Goal: Information Seeking & Learning: Learn about a topic

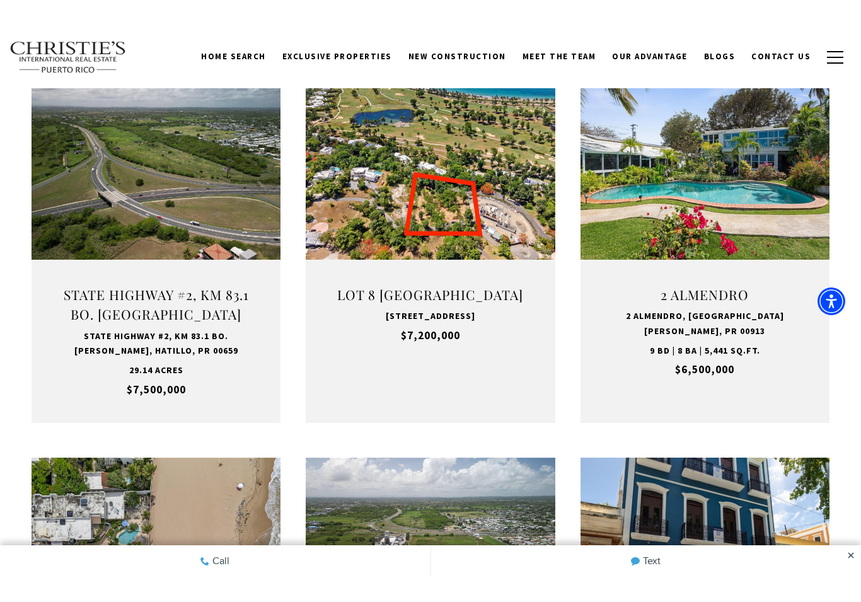
scroll to position [432, 0]
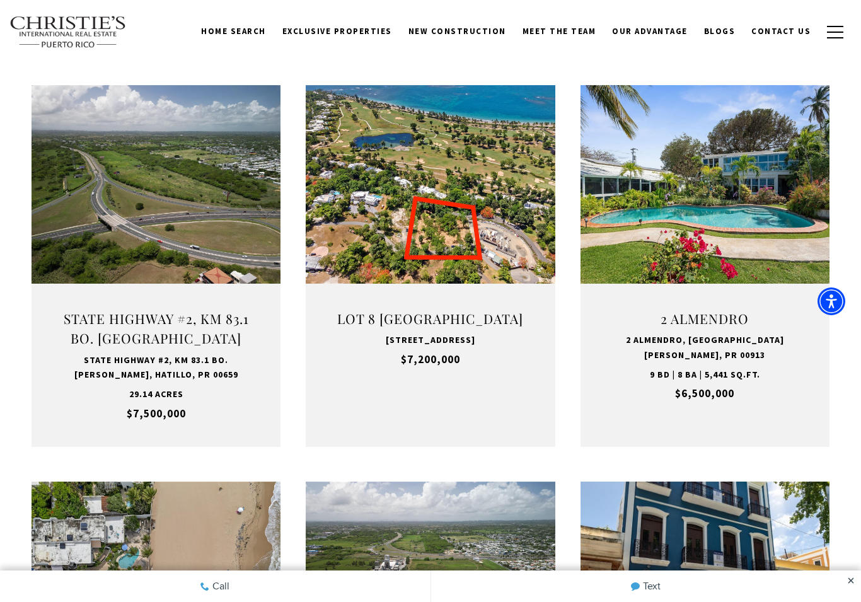
click at [66, 380] on link "Open this option" at bounding box center [156, 266] width 249 height 362
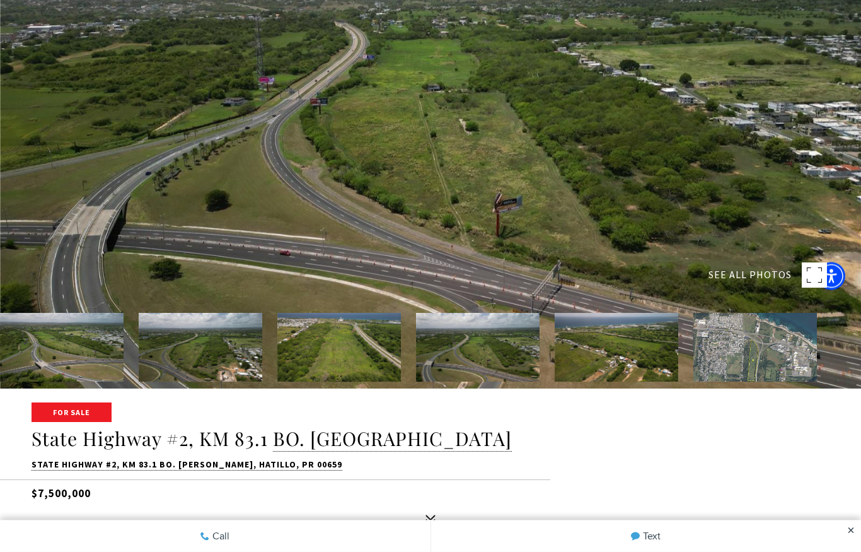
scroll to position [163, 0]
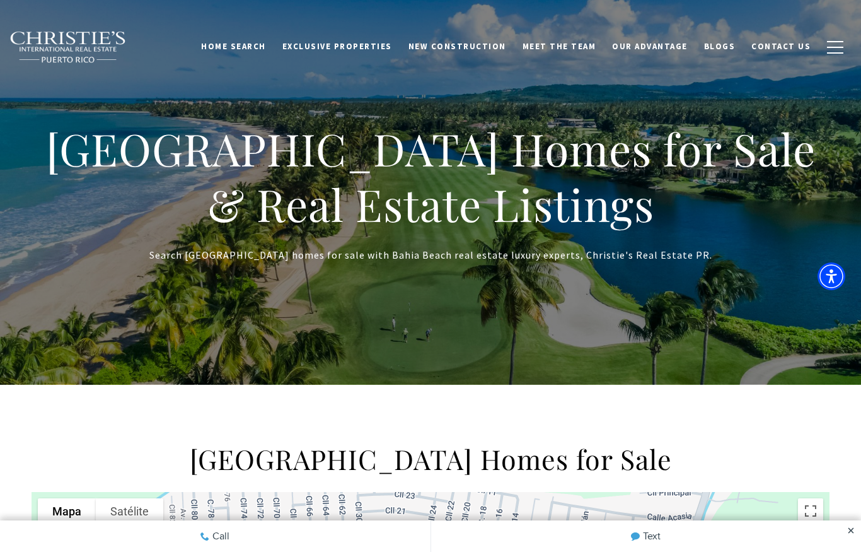
click at [483, 46] on span "New Construction" at bounding box center [457, 46] width 98 height 11
click at [117, 71] on div "Home Search Dorado Beach Rio Grande Humacao Coastal San Juan Guaynabo Puerto Ri…" at bounding box center [430, 46] width 861 height 63
click at [698, 71] on div "Home Search Dorado Beach Rio Grande Humacao Coastal San Juan Guaynabo Puerto Ri…" at bounding box center [430, 46] width 861 height 63
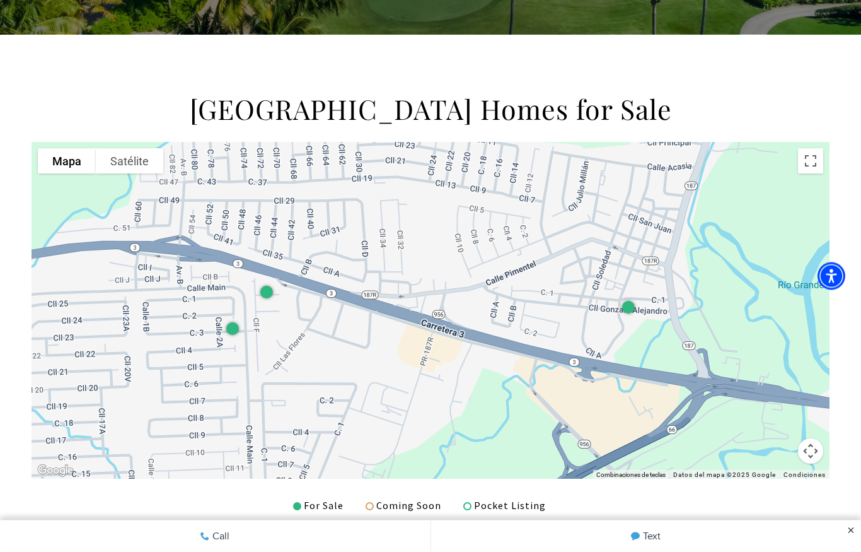
scroll to position [347, 0]
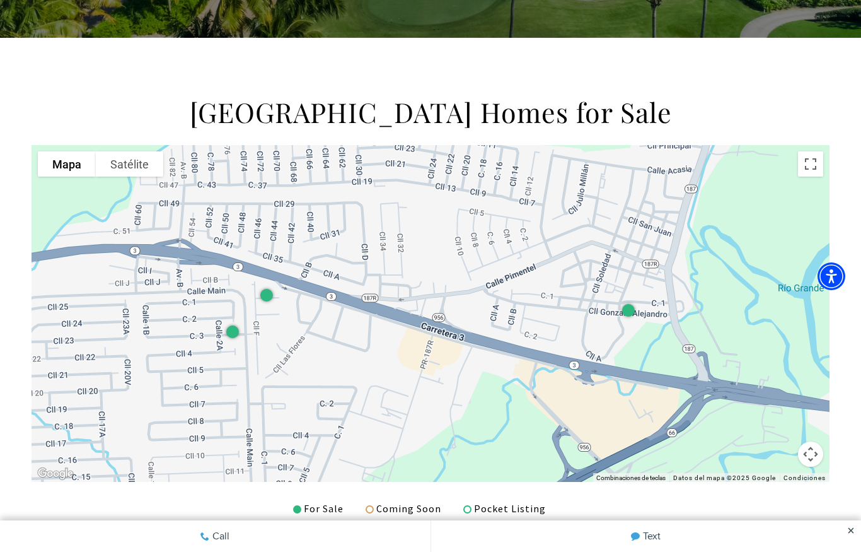
click at [338, 160] on div at bounding box center [431, 313] width 798 height 337
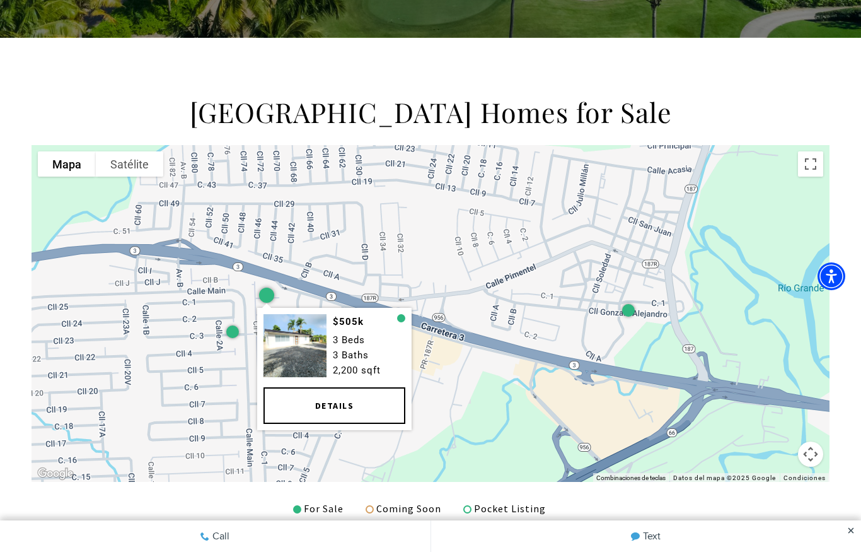
click at [337, 400] on link "Details" at bounding box center [334, 406] width 142 height 37
click at [228, 329] on div at bounding box center [232, 331] width 13 height 13
click at [232, 337] on div at bounding box center [232, 331] width 19 height 19
click at [270, 293] on div at bounding box center [266, 295] width 15 height 15
click at [231, 338] on div at bounding box center [232, 331] width 19 height 19
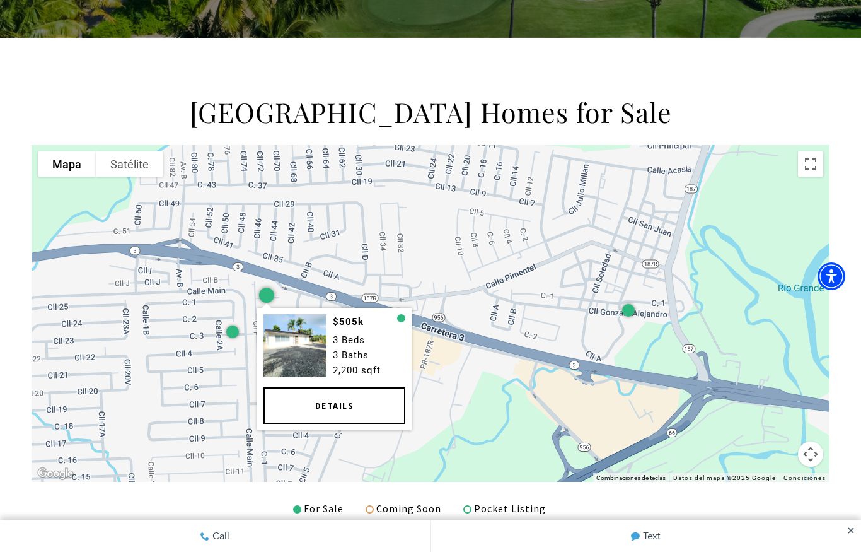
click at [231, 338] on div at bounding box center [232, 331] width 19 height 19
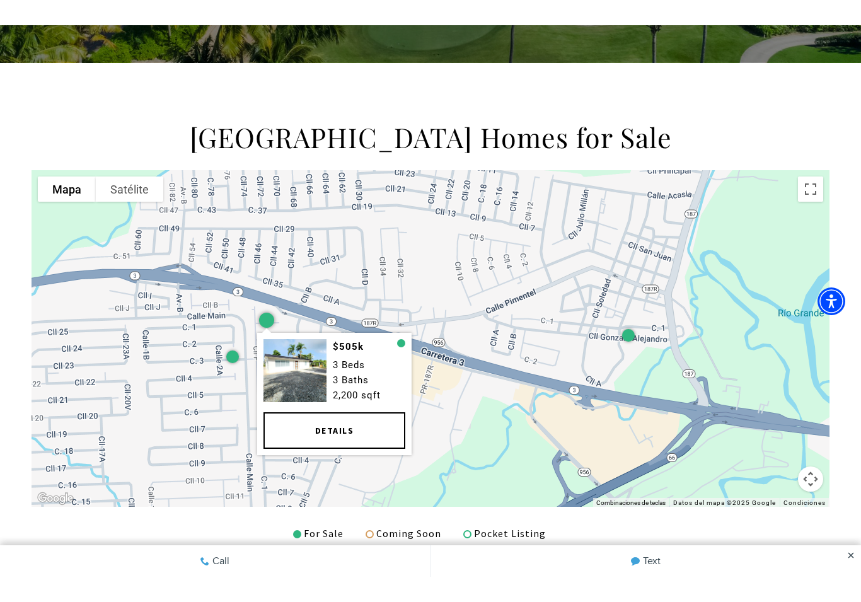
scroll to position [301, 0]
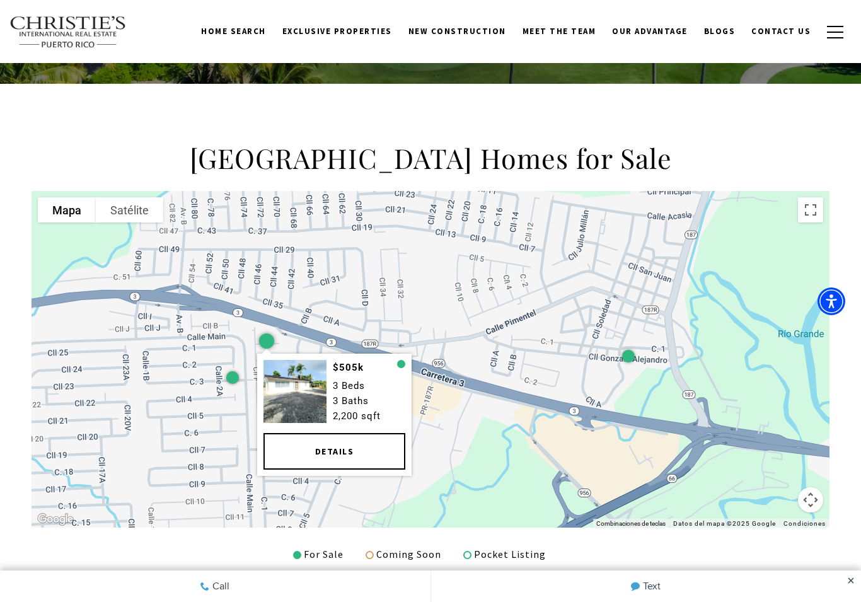
click at [402, 361] on div at bounding box center [401, 365] width 8 height 8
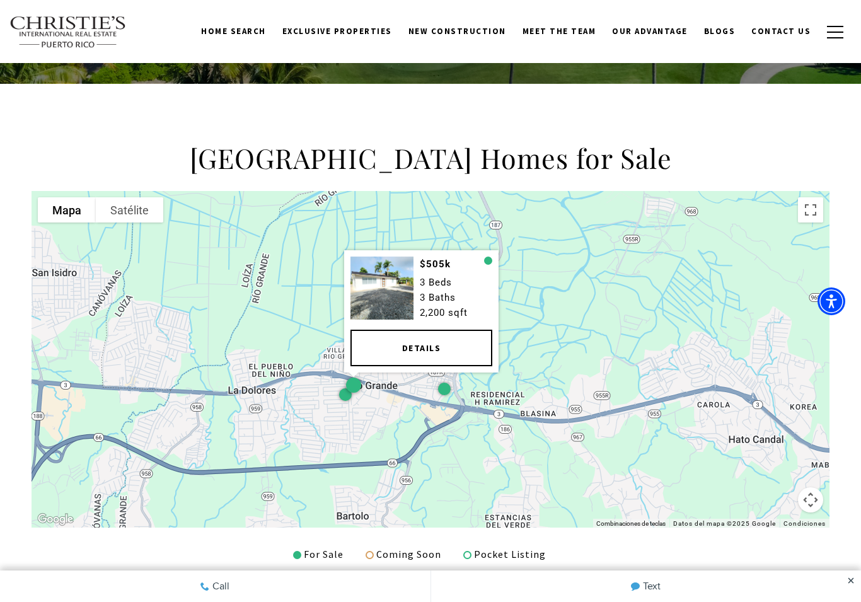
click at [359, 381] on div at bounding box center [353, 385] width 15 height 15
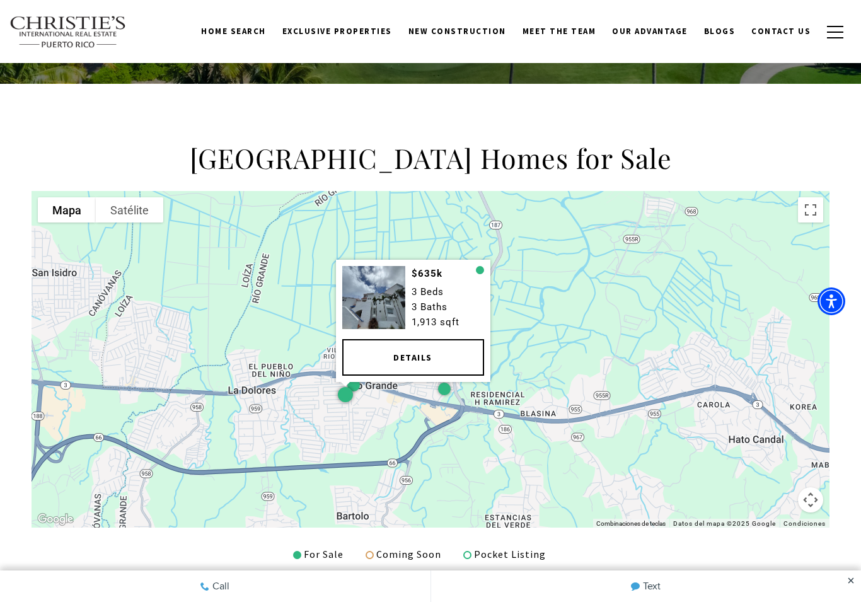
click at [407, 356] on link "Details" at bounding box center [413, 357] width 142 height 37
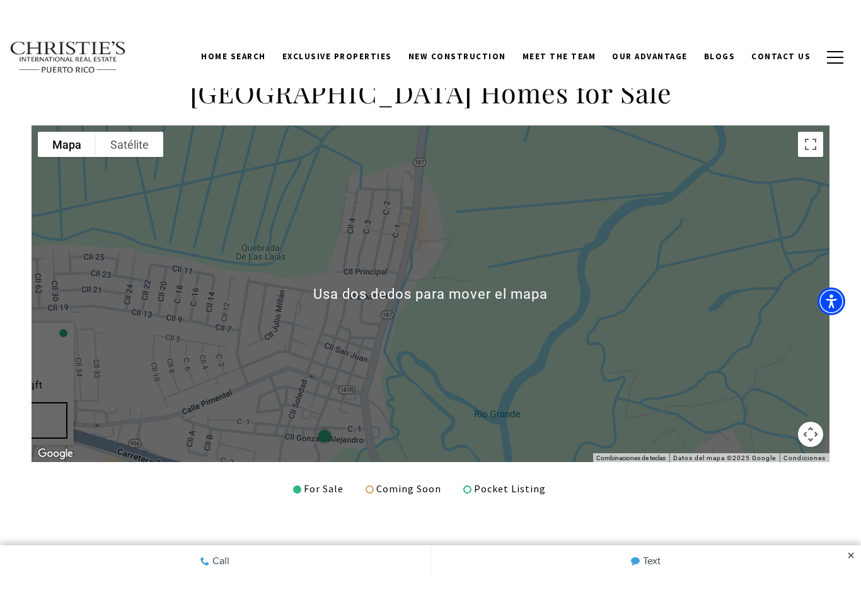
scroll to position [343, 0]
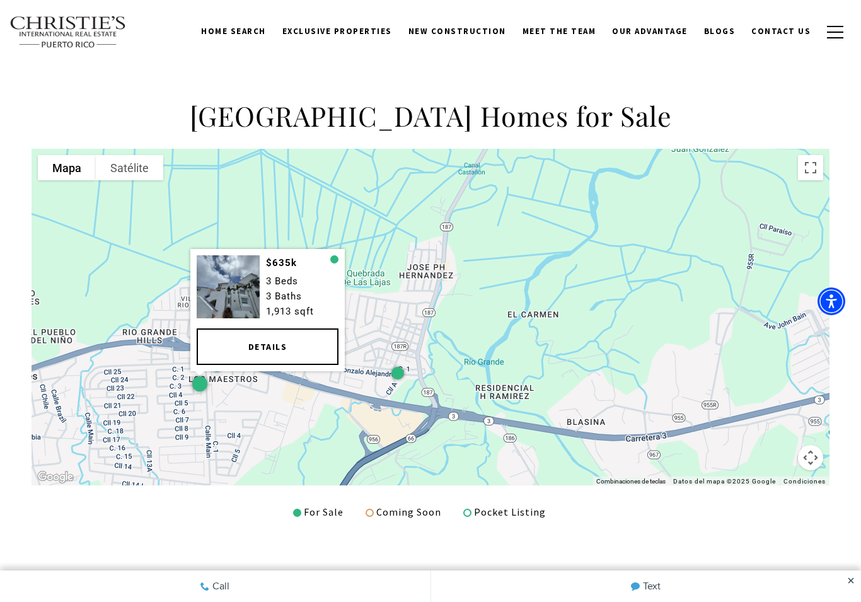
click at [399, 371] on div at bounding box center [397, 373] width 13 height 13
click at [401, 372] on div at bounding box center [397, 373] width 13 height 13
click at [399, 376] on div at bounding box center [397, 373] width 13 height 13
click at [398, 376] on div at bounding box center [397, 373] width 13 height 13
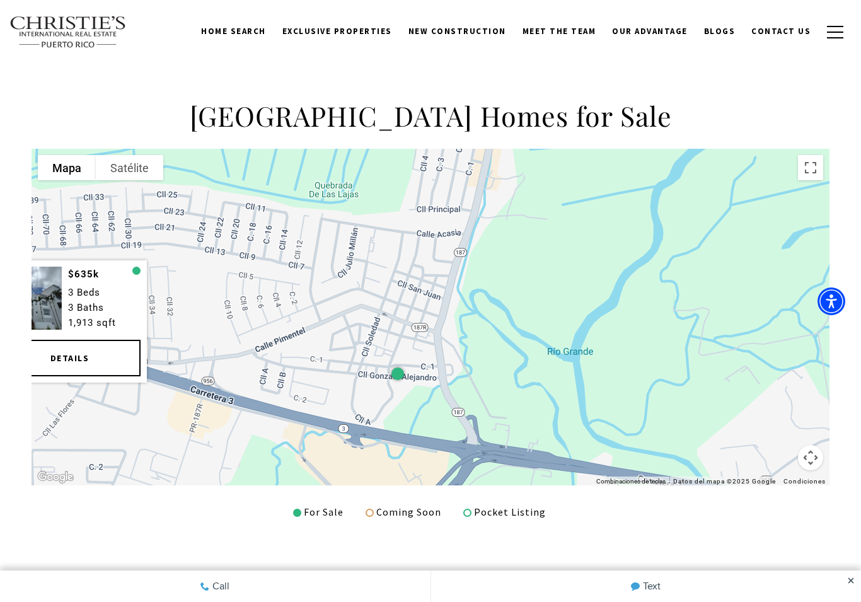
click at [391, 367] on div at bounding box center [397, 374] width 19 height 19
click at [397, 381] on div at bounding box center [397, 374] width 19 height 19
click at [401, 385] on div "$635k 3 Beds 3 Baths 1,913 sqft Details" at bounding box center [431, 317] width 798 height 337
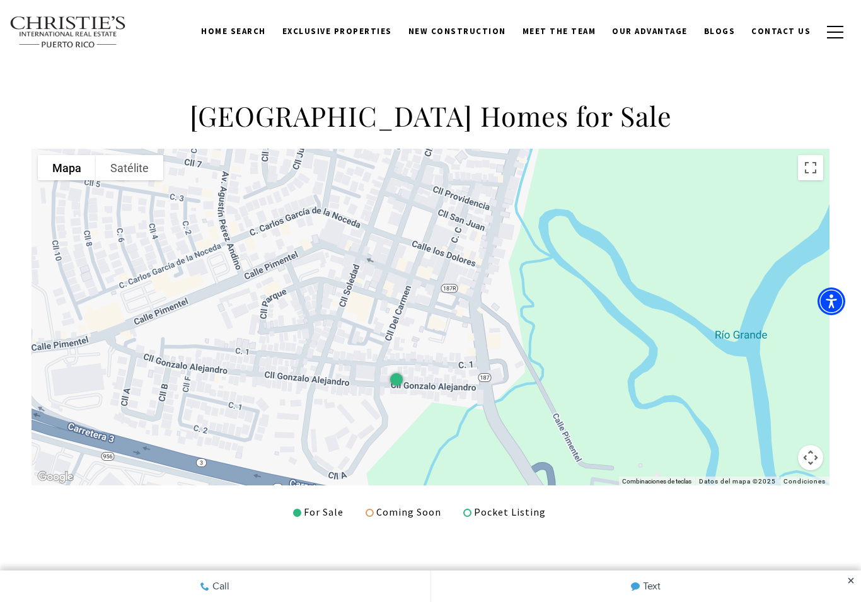
click at [398, 376] on div at bounding box center [396, 380] width 13 height 13
click at [397, 383] on div at bounding box center [396, 380] width 13 height 13
click at [398, 388] on div at bounding box center [396, 380] width 19 height 19
click at [394, 379] on div at bounding box center [396, 380] width 13 height 13
click at [395, 376] on div at bounding box center [396, 380] width 13 height 13
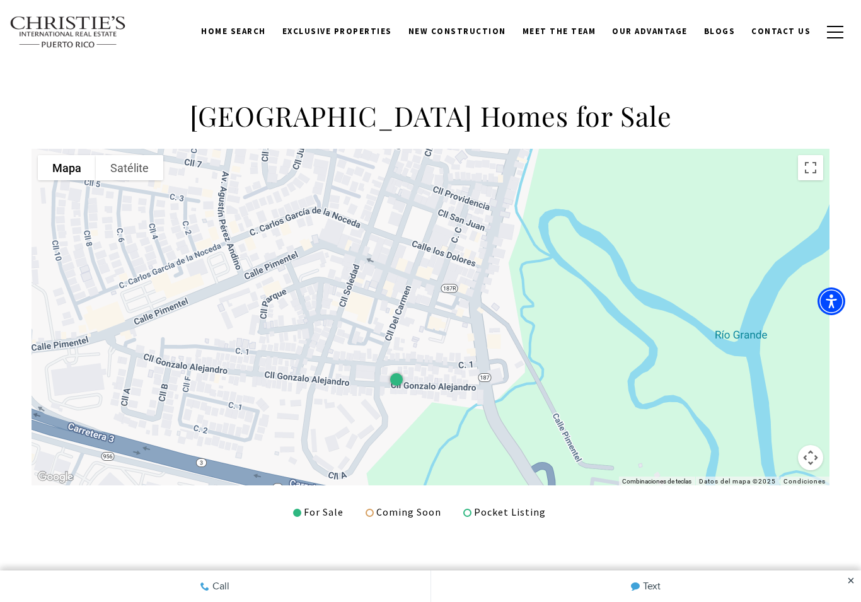
click at [391, 381] on div at bounding box center [396, 380] width 13 height 13
click at [391, 380] on div at bounding box center [396, 380] width 13 height 13
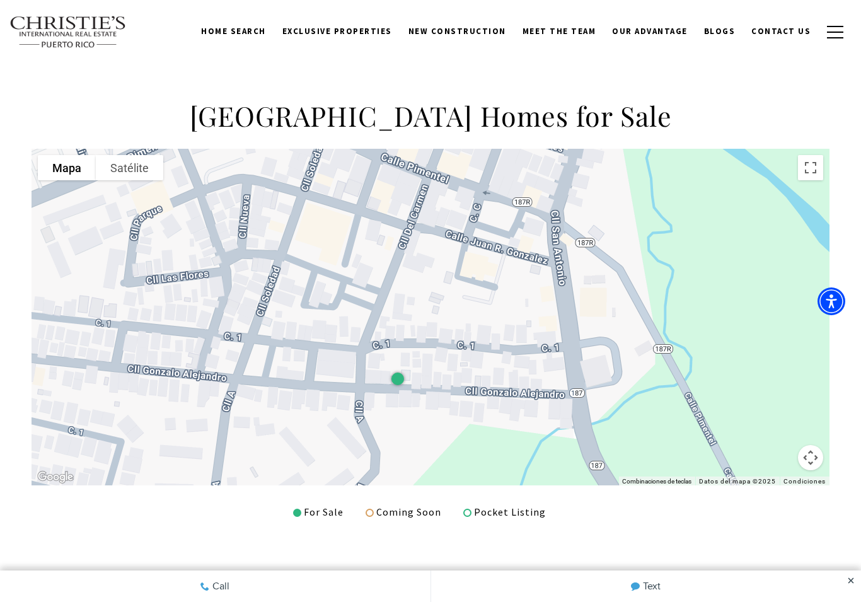
click at [396, 373] on div at bounding box center [397, 379] width 13 height 13
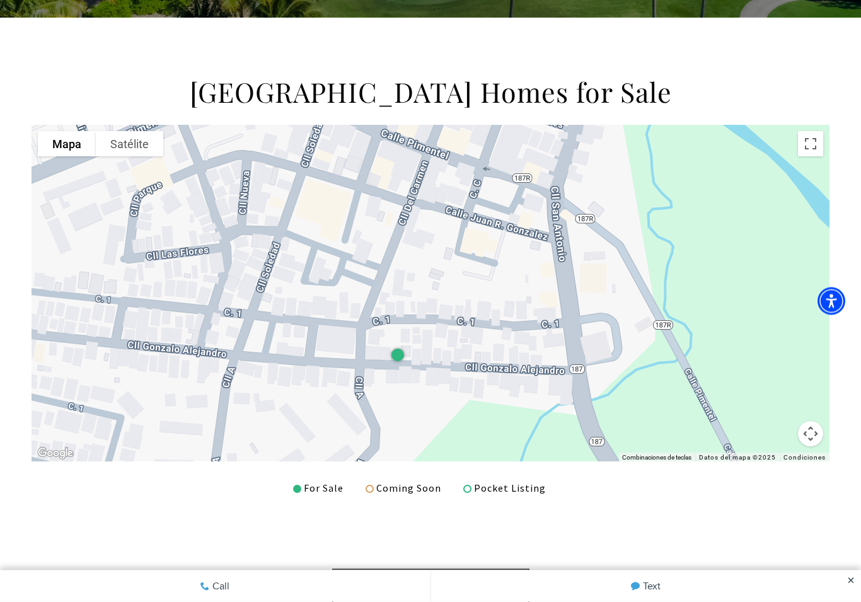
scroll to position [367, 0]
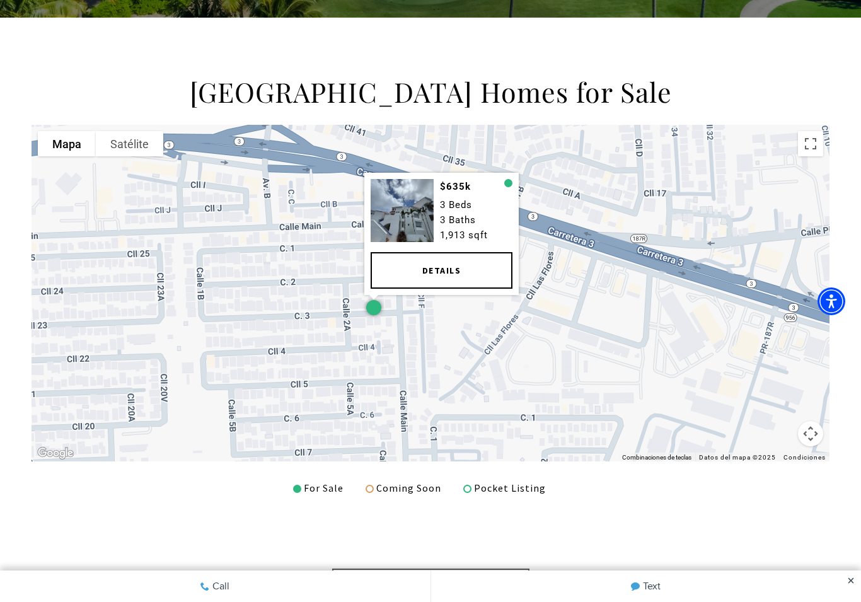
click at [506, 182] on div at bounding box center [508, 184] width 8 height 8
click at [505, 184] on div at bounding box center [508, 184] width 8 height 8
click at [510, 185] on div at bounding box center [508, 184] width 8 height 8
click at [378, 302] on div at bounding box center [373, 308] width 15 height 15
click at [372, 308] on div at bounding box center [373, 308] width 15 height 15
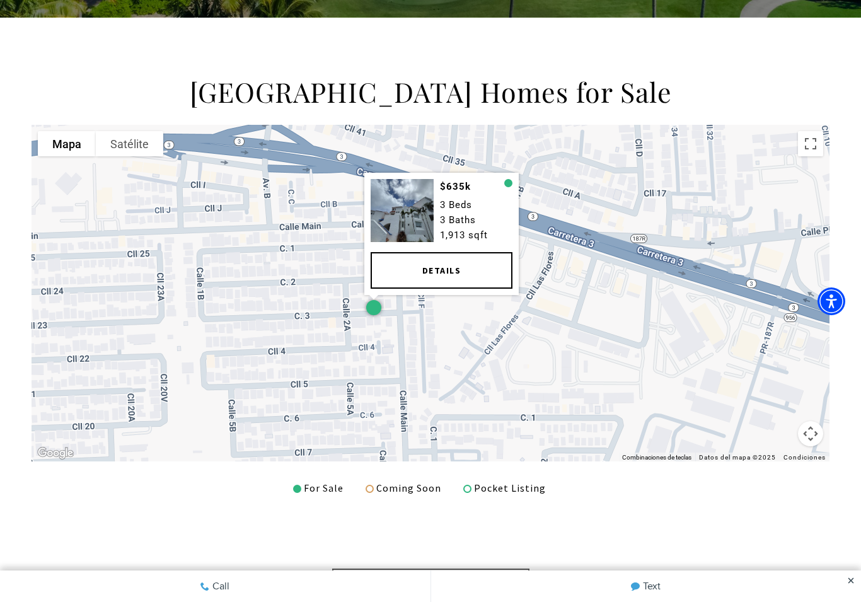
click at [376, 301] on div at bounding box center [373, 308] width 15 height 15
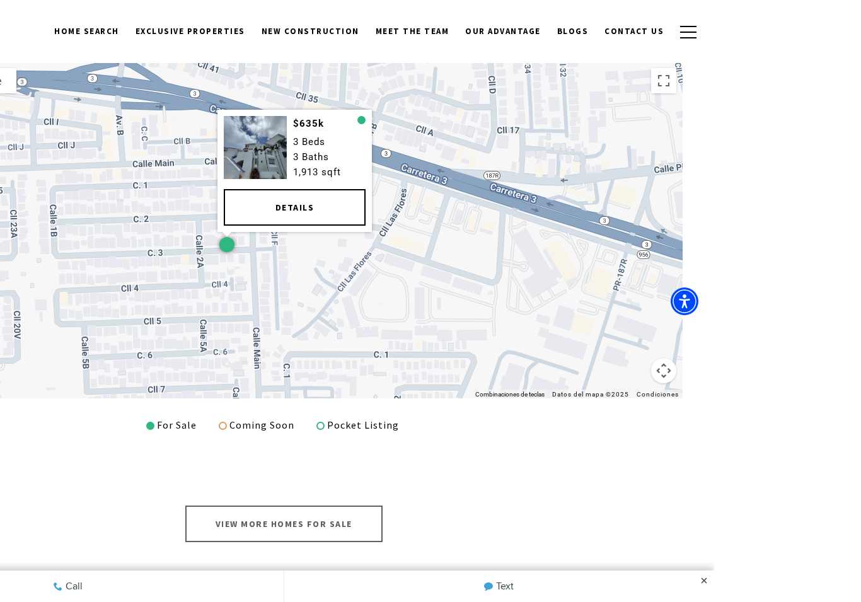
scroll to position [440, 0]
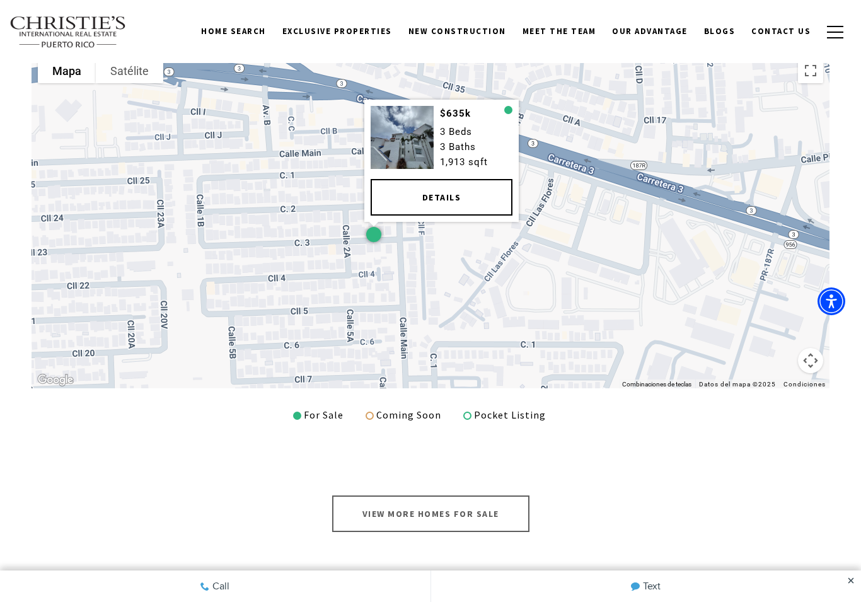
click at [529, 100] on div "$635k 3 Beds 3 Baths 1,913 sqft Details" at bounding box center [431, 220] width 798 height 337
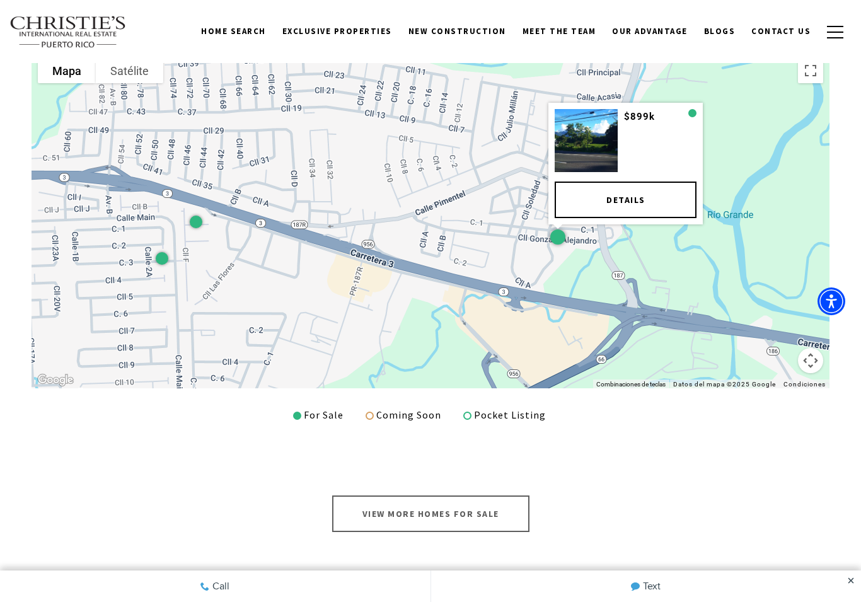
click at [612, 199] on link "Details" at bounding box center [626, 200] width 142 height 37
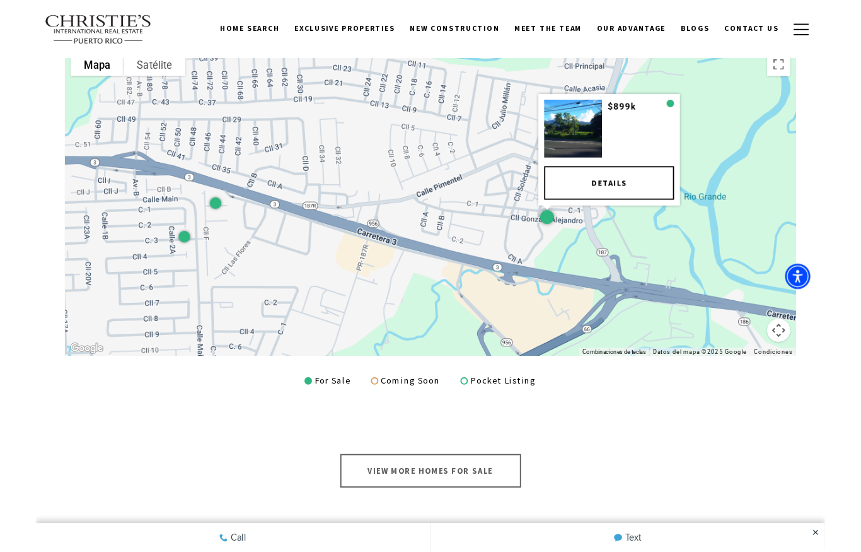
scroll to position [490, 0]
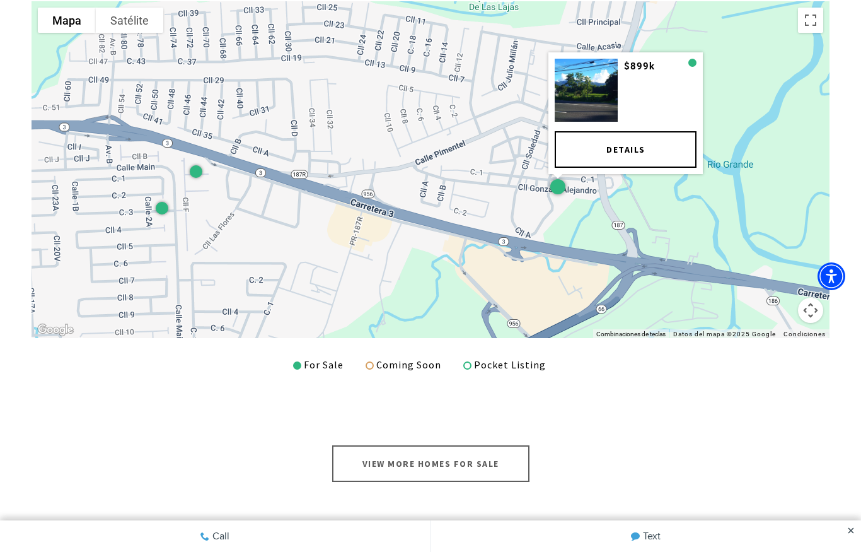
click at [638, 155] on link "Details" at bounding box center [626, 150] width 142 height 37
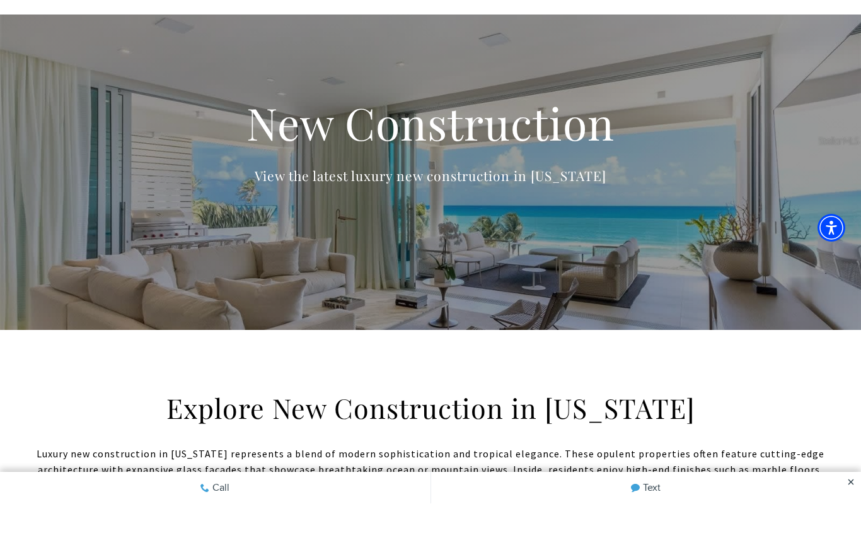
scroll to position [49, 0]
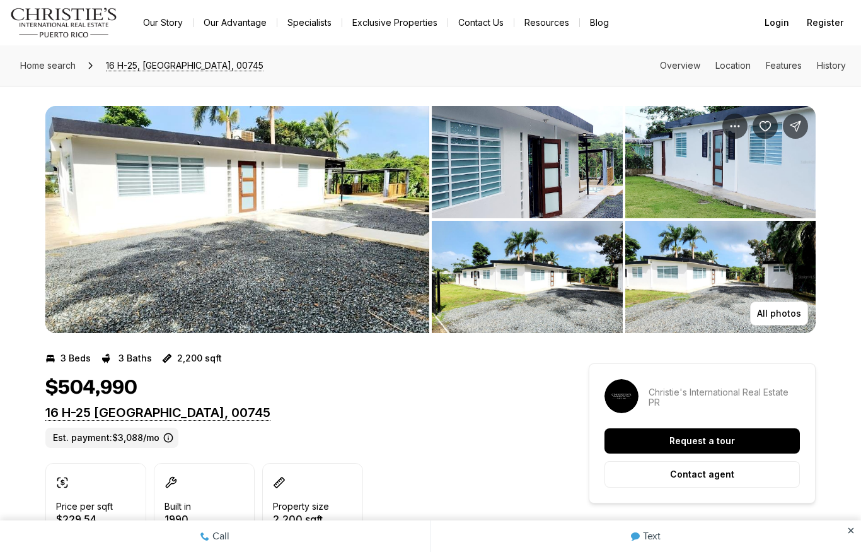
click at [570, 184] on img "View image gallery" at bounding box center [527, 162] width 191 height 112
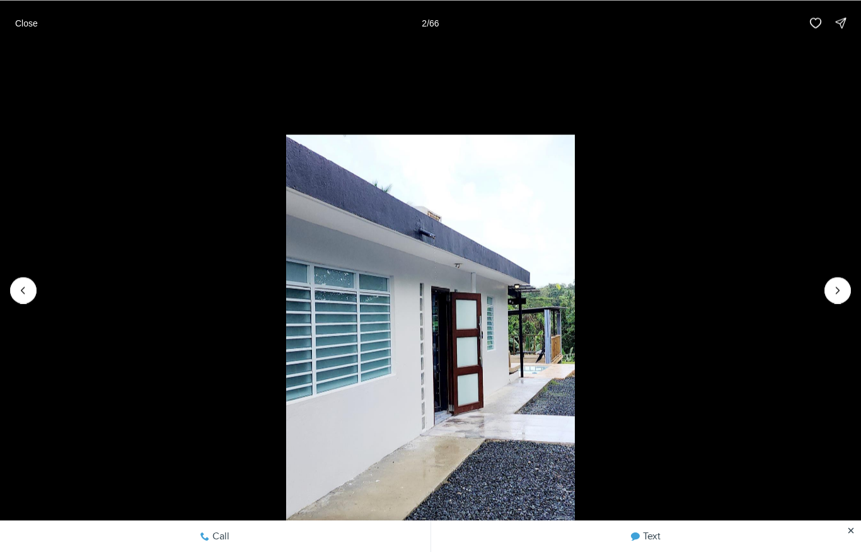
click at [850, 270] on li "2 of 66" at bounding box center [430, 289] width 861 height 489
click at [838, 289] on icon "Next slide" at bounding box center [837, 290] width 3 height 6
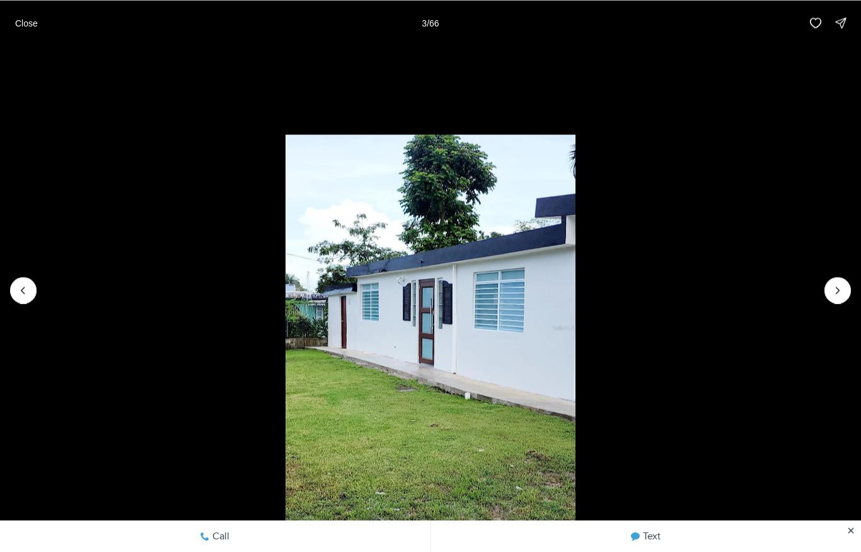
click at [824, 299] on li "3 of 66" at bounding box center [430, 289] width 861 height 489
click at [836, 287] on icon "Next slide" at bounding box center [837, 290] width 13 height 13
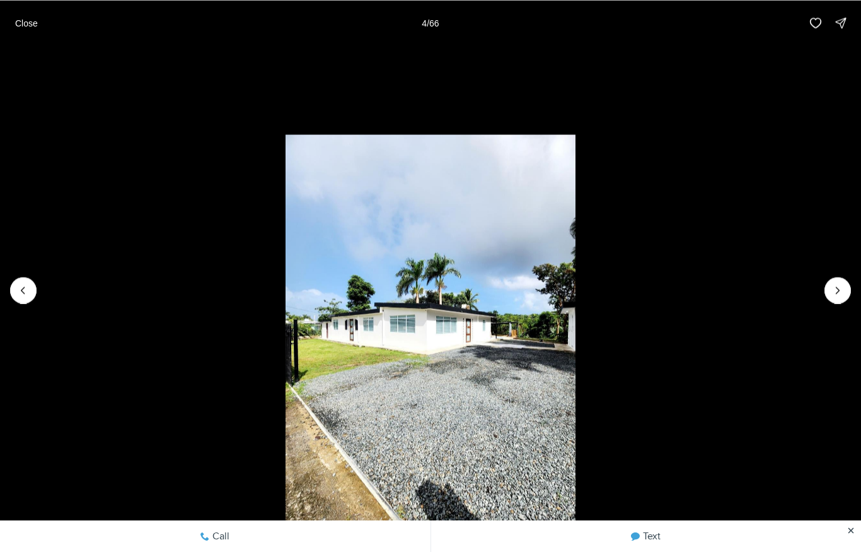
click at [834, 284] on icon "Next slide" at bounding box center [837, 290] width 13 height 13
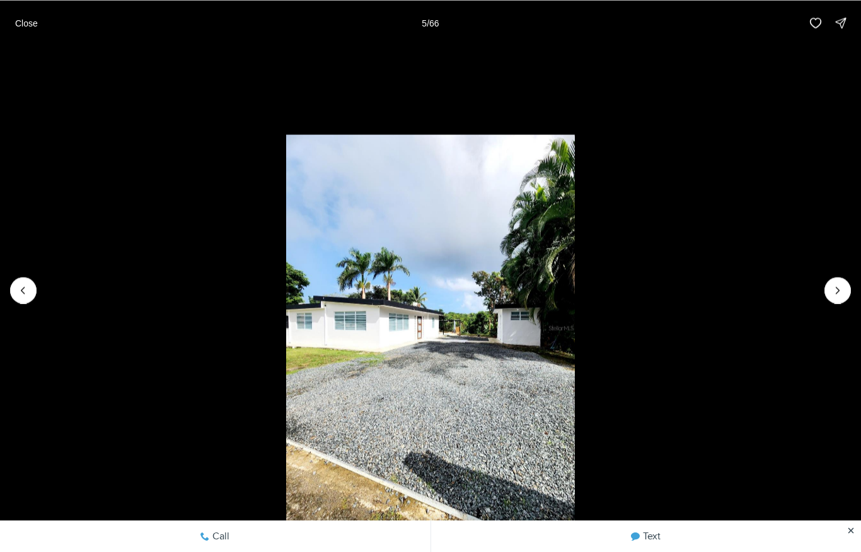
click at [836, 277] on button "Next slide" at bounding box center [837, 290] width 26 height 26
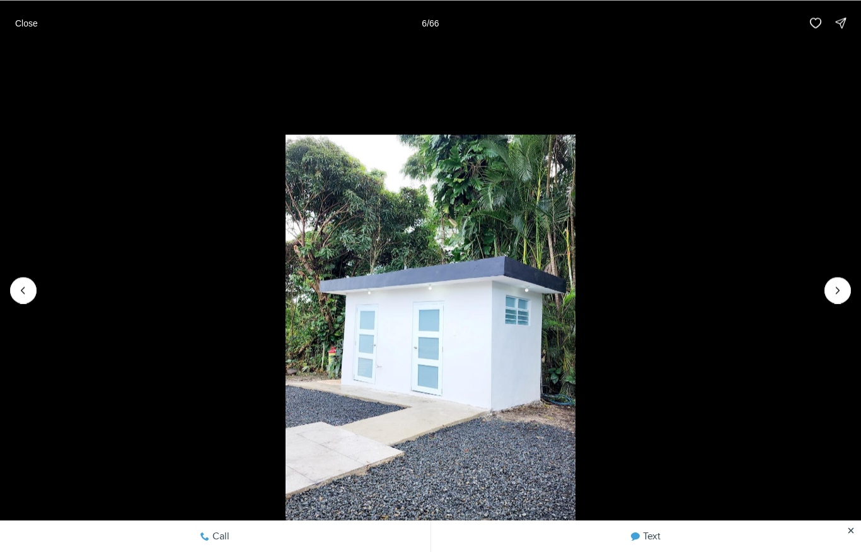
click at [833, 281] on button "Next slide" at bounding box center [837, 290] width 26 height 26
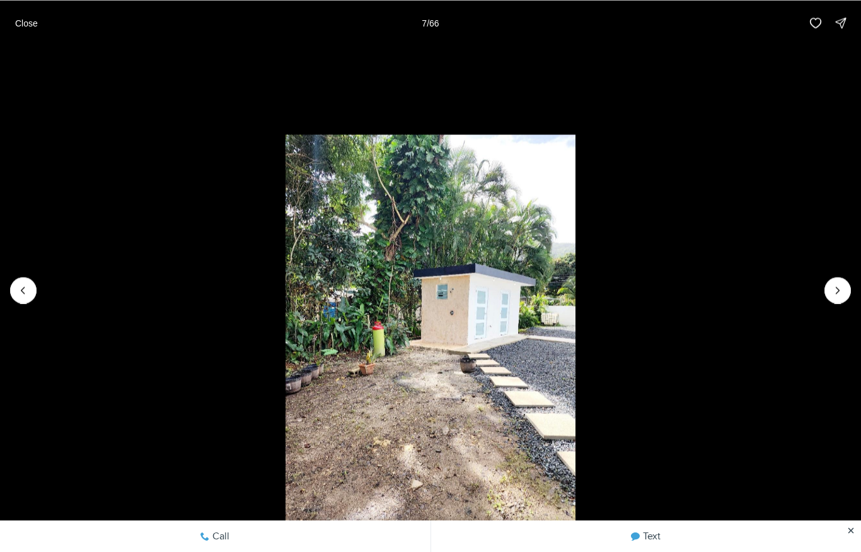
click at [832, 285] on icon "Next slide" at bounding box center [837, 290] width 13 height 13
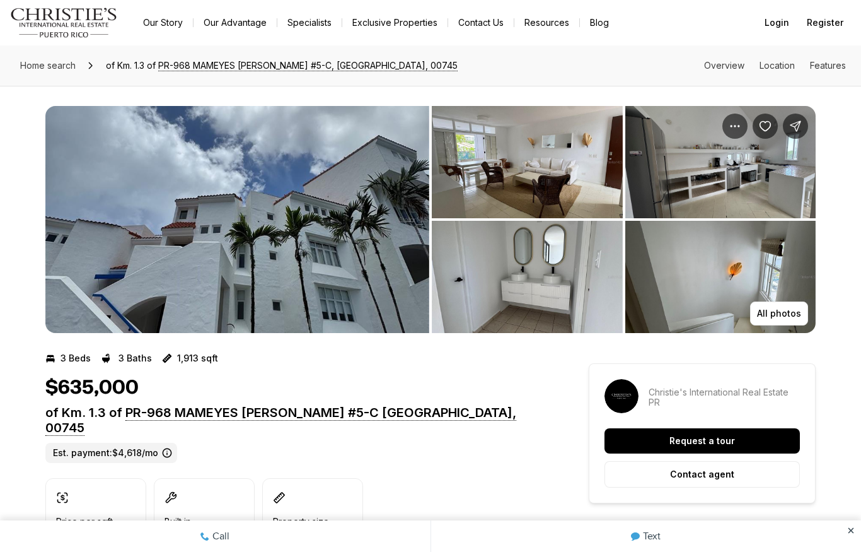
click at [346, 243] on img "View image gallery" at bounding box center [237, 219] width 384 height 227
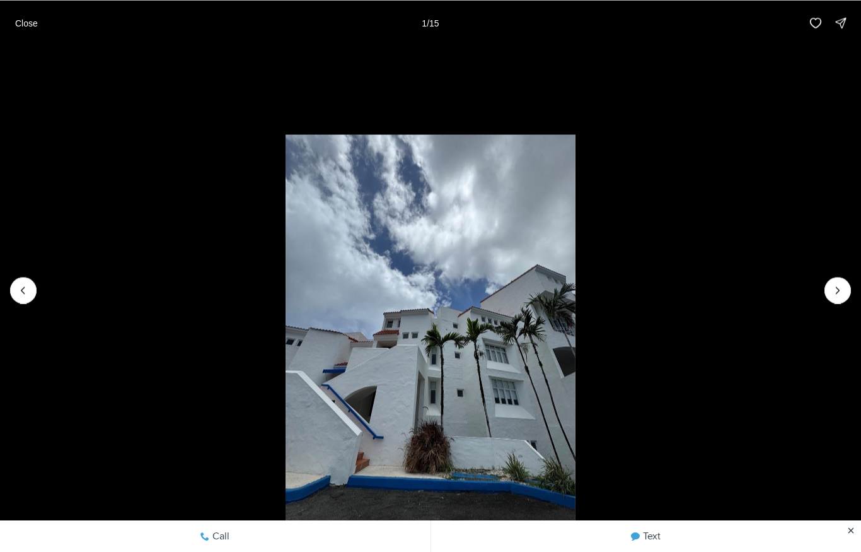
click at [840, 289] on icon "Next slide" at bounding box center [837, 290] width 13 height 13
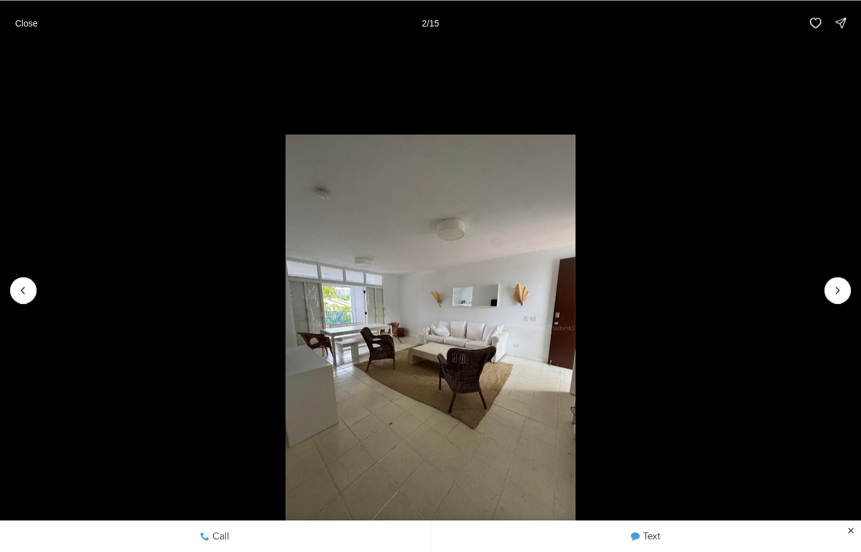
click at [831, 292] on icon "Next slide" at bounding box center [837, 290] width 13 height 13
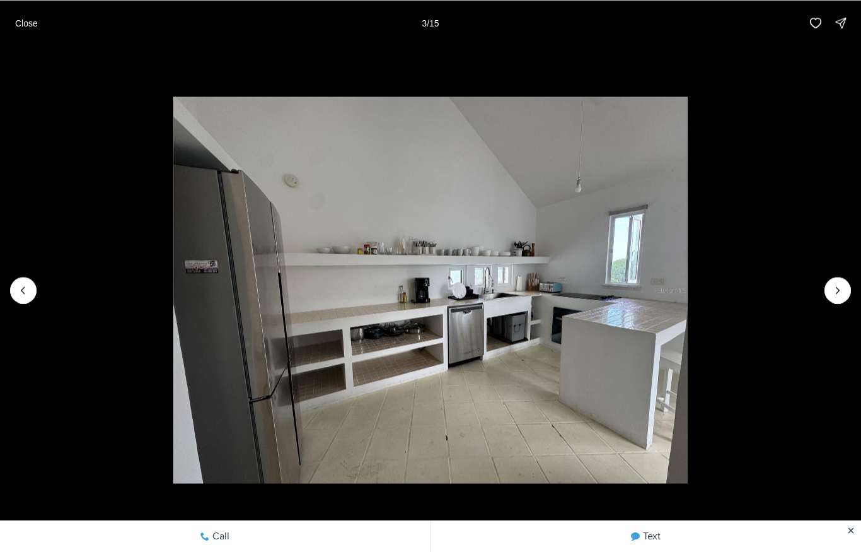
click at [828, 288] on button "Next slide" at bounding box center [837, 290] width 26 height 26
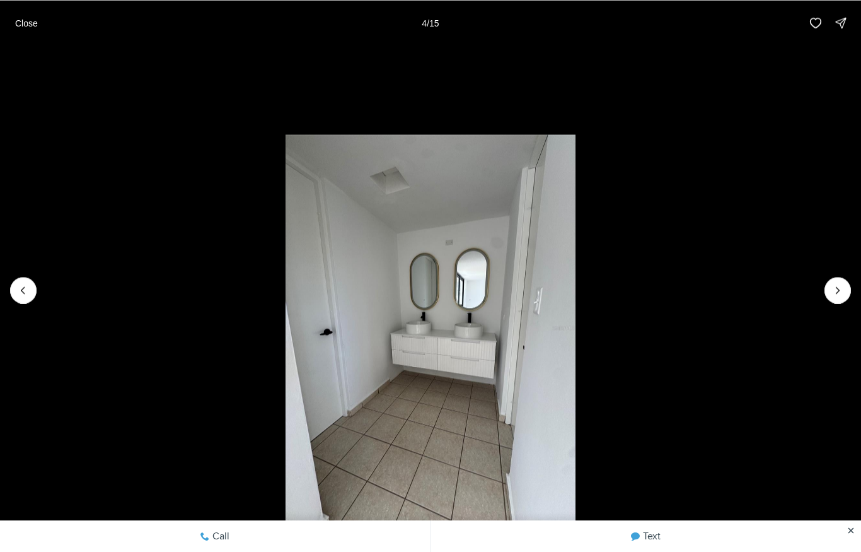
click at [831, 290] on icon "Next slide" at bounding box center [837, 290] width 13 height 13
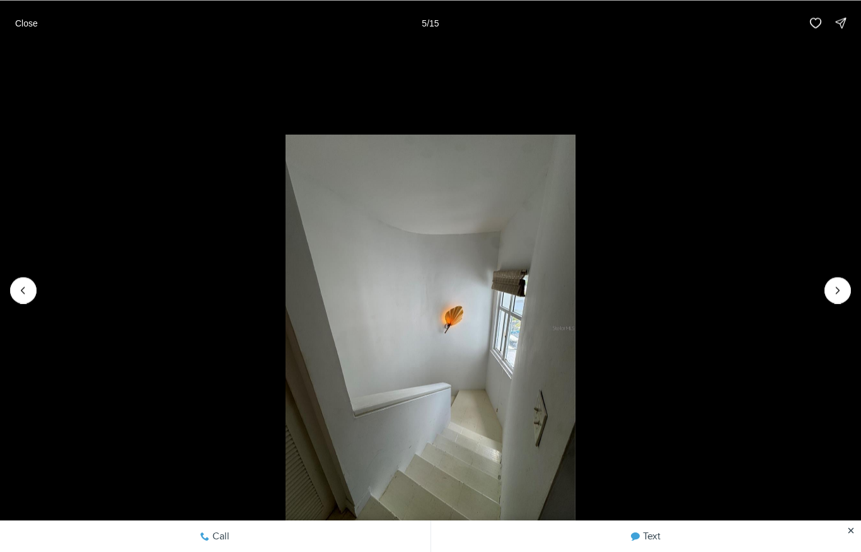
click at [832, 294] on icon "Next slide" at bounding box center [837, 290] width 13 height 13
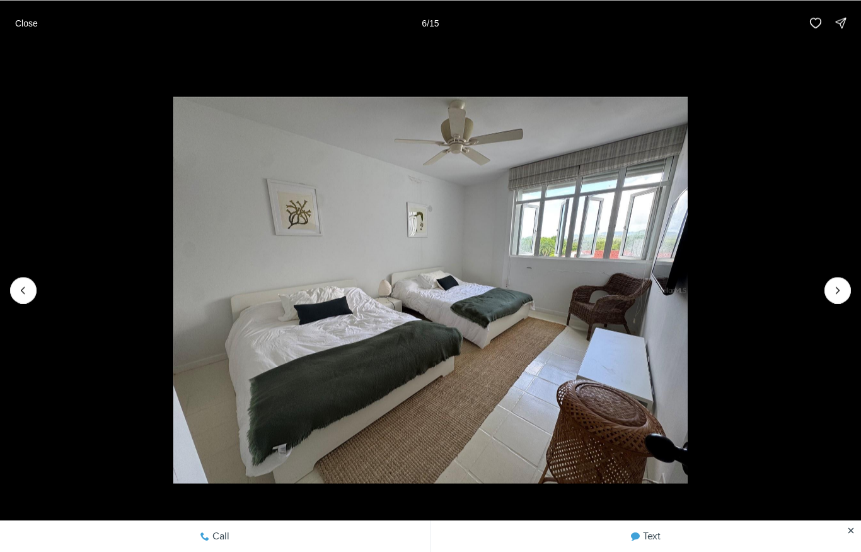
click at [831, 287] on icon "Next slide" at bounding box center [837, 290] width 13 height 13
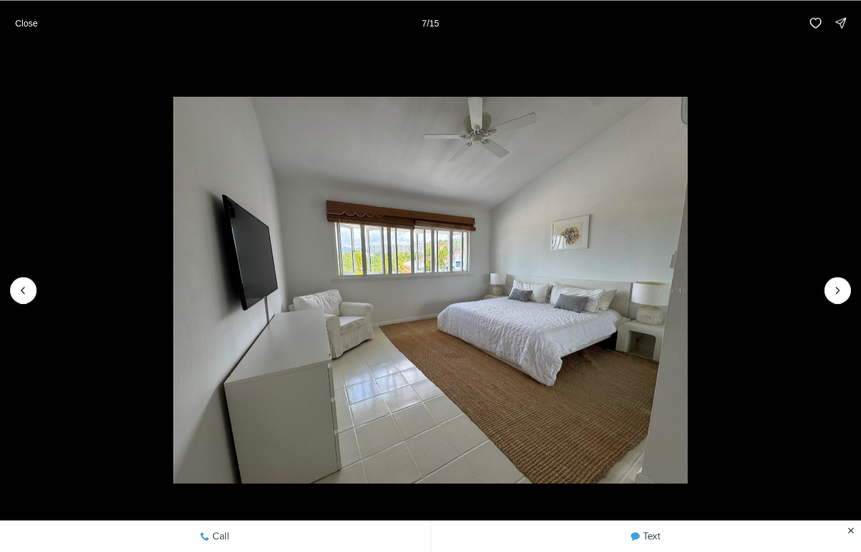
click at [829, 291] on button "Next slide" at bounding box center [837, 290] width 26 height 26
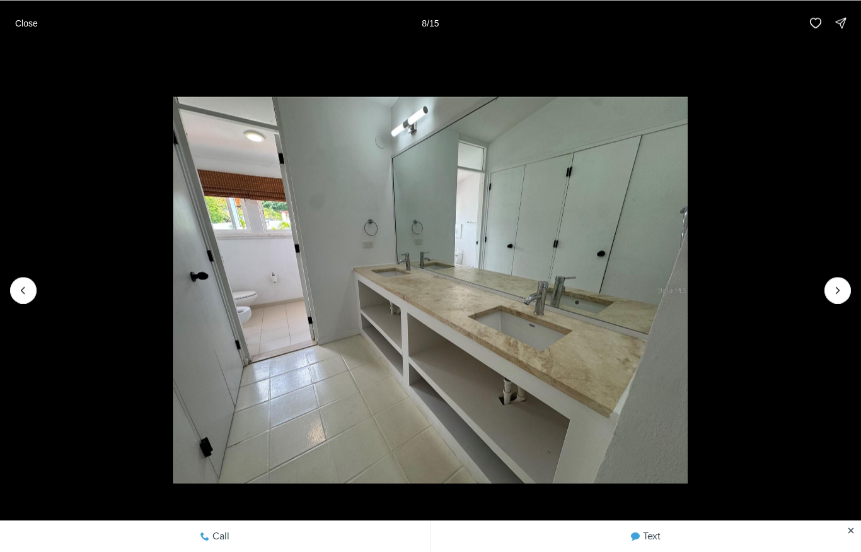
click at [828, 291] on button "Next slide" at bounding box center [837, 290] width 26 height 26
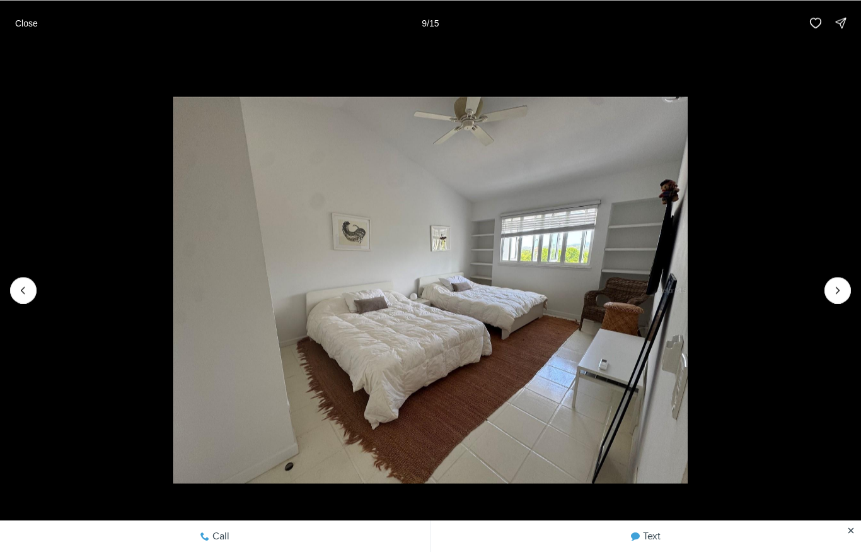
click at [831, 291] on icon "Next slide" at bounding box center [837, 290] width 13 height 13
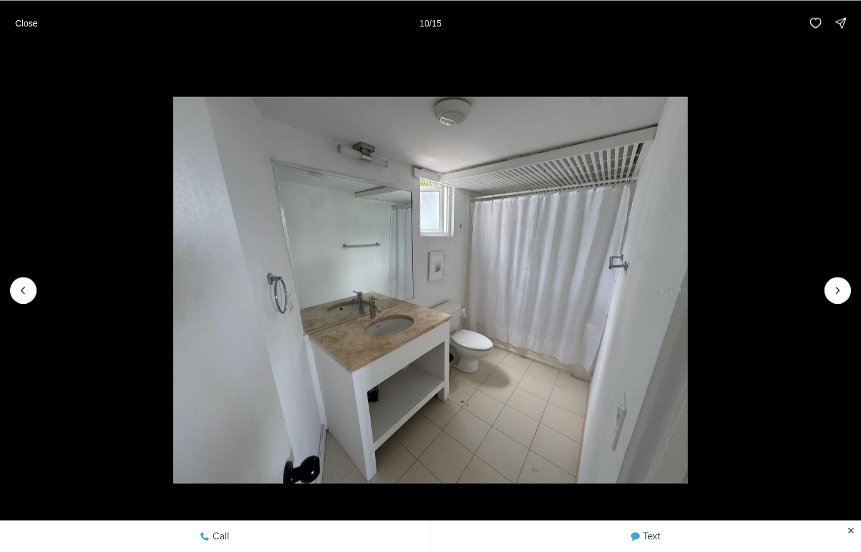
click at [833, 289] on icon "Next slide" at bounding box center [837, 290] width 13 height 13
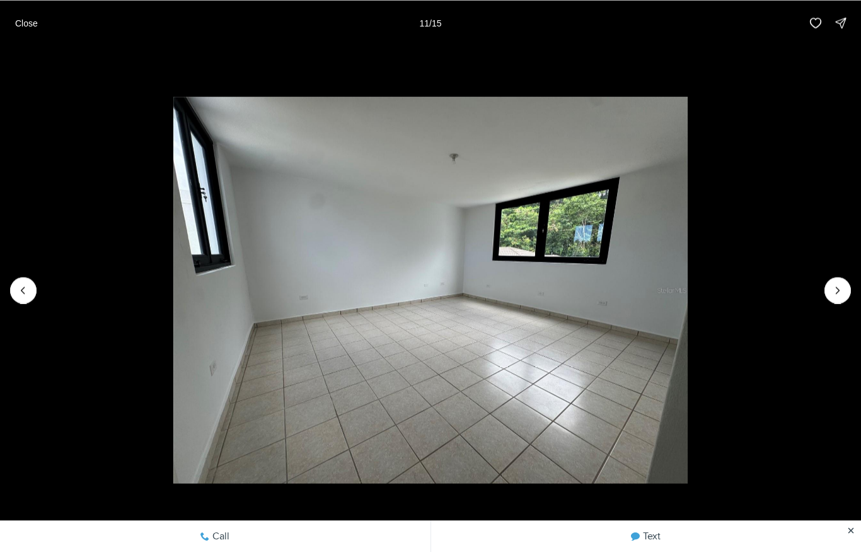
click at [832, 288] on icon "Next slide" at bounding box center [837, 290] width 13 height 13
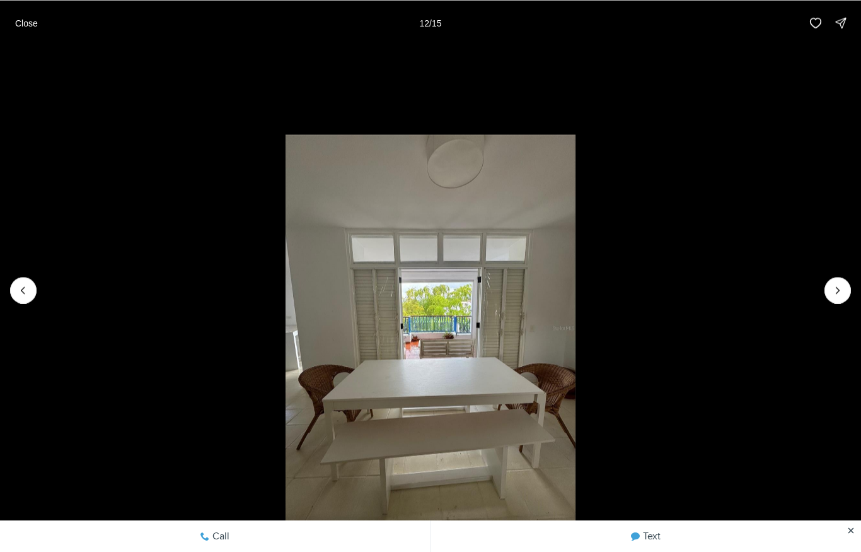
click at [832, 289] on icon "Next slide" at bounding box center [837, 290] width 13 height 13
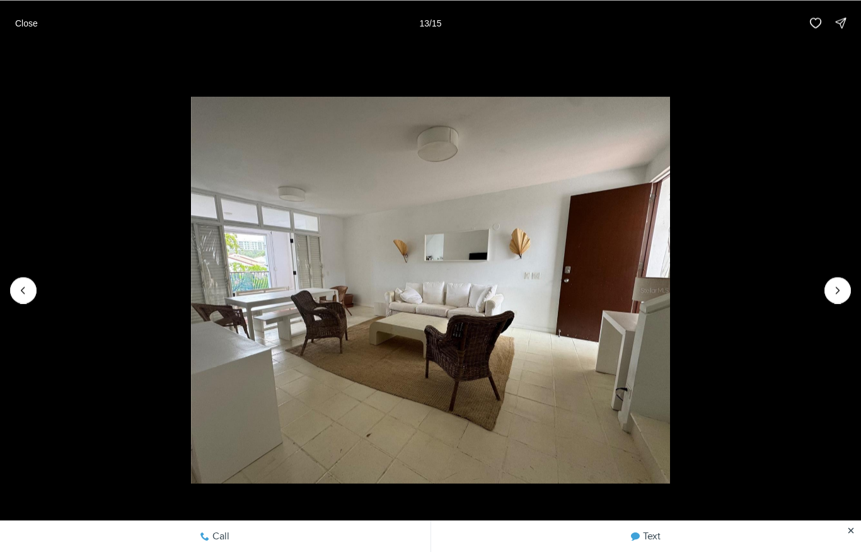
click at [830, 281] on button "Next slide" at bounding box center [837, 290] width 26 height 26
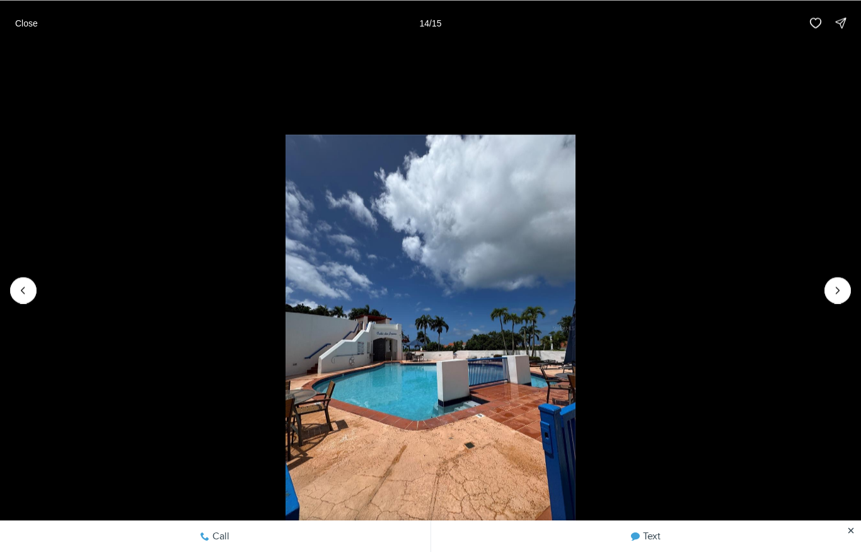
click at [834, 287] on icon "Next slide" at bounding box center [837, 290] width 13 height 13
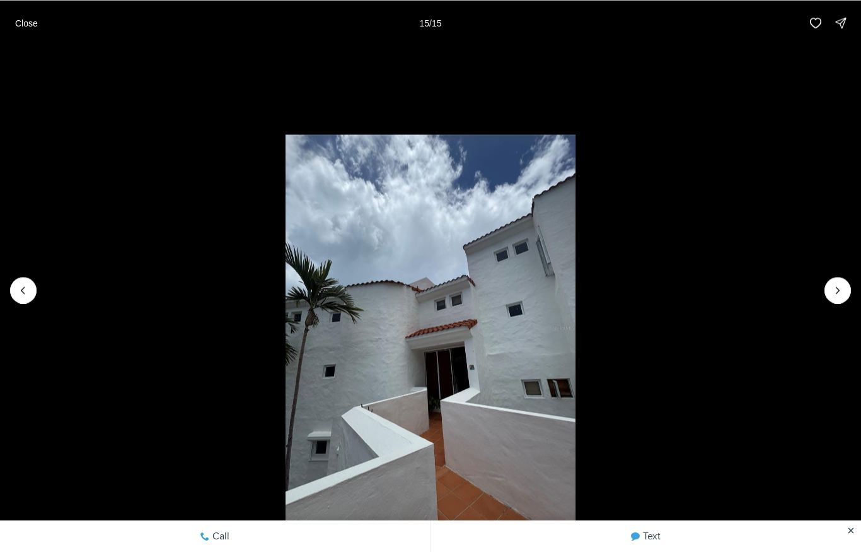
click at [818, 278] on li "15 of 15" at bounding box center [430, 289] width 861 height 489
click at [835, 291] on div at bounding box center [837, 290] width 26 height 26
click at [841, 295] on div at bounding box center [837, 290] width 26 height 26
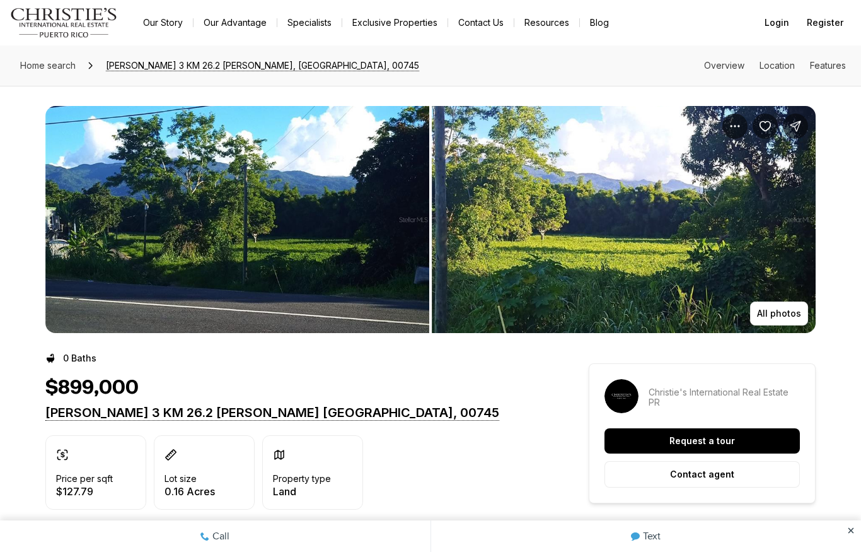
click at [784, 313] on p "All photos" at bounding box center [779, 313] width 44 height 10
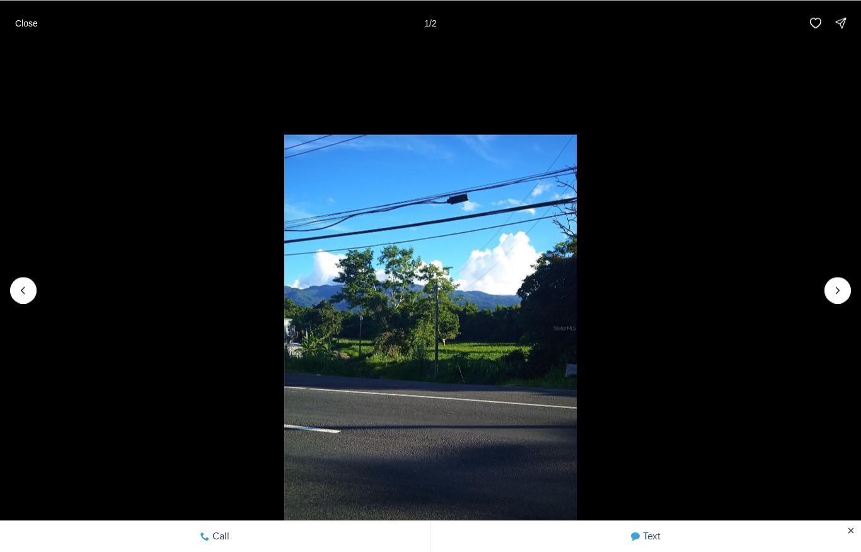
click at [835, 289] on icon "Next slide" at bounding box center [837, 290] width 13 height 13
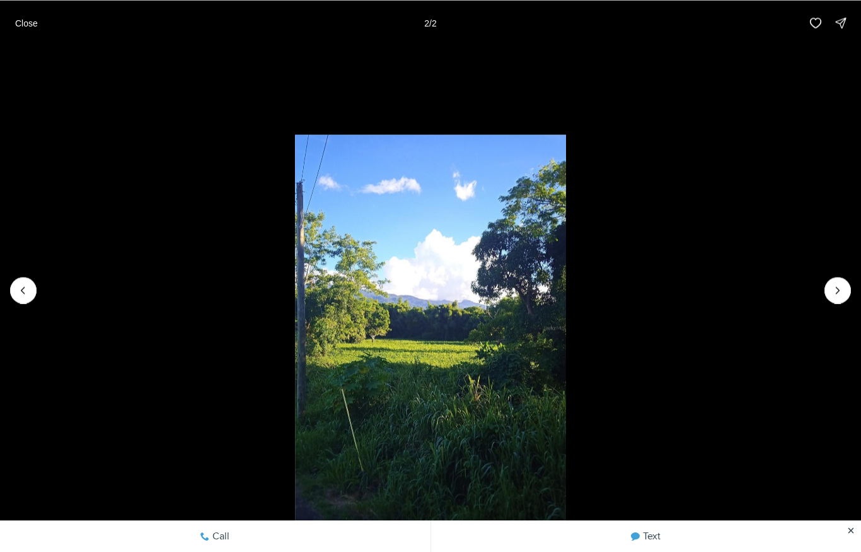
click at [837, 287] on div at bounding box center [837, 290] width 26 height 26
click at [837, 289] on div at bounding box center [837, 290] width 26 height 26
